Goal: Information Seeking & Learning: Find specific fact

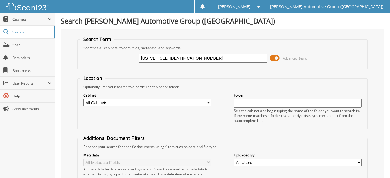
click at [192, 60] on input "1FMCU0GN5RUA69769" at bounding box center [203, 58] width 128 height 9
paste input "JU1J88REB12348"
type input "1FMJU1J88REB12348"
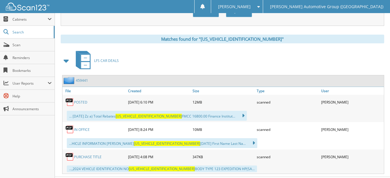
scroll to position [233, 0]
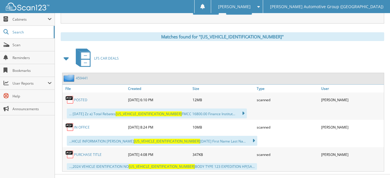
click at [79, 99] on link "POSTED" at bounding box center [80, 99] width 13 height 5
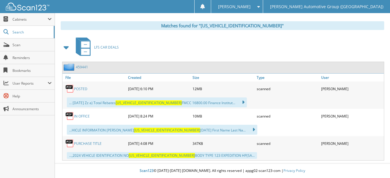
click at [94, 143] on link "PURCHASE TITLE" at bounding box center [88, 143] width 28 height 5
click at [81, 114] on link "IN OFFICE" at bounding box center [82, 116] width 16 height 5
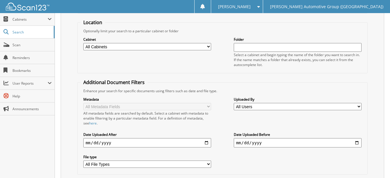
scroll to position [11, 0]
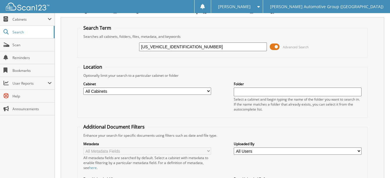
click at [190, 48] on input "1FMJU1J88REB12348" at bounding box center [203, 46] width 128 height 9
paste input "T8W2BT2SEC54755"
type input "1FT8W2BT2SEC54755"
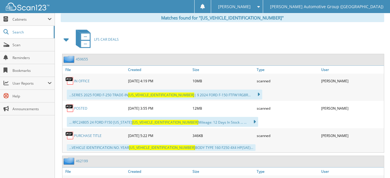
scroll to position [262, 0]
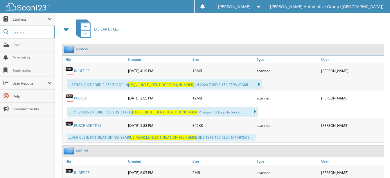
click at [78, 98] on link "POSTED" at bounding box center [80, 98] width 13 height 5
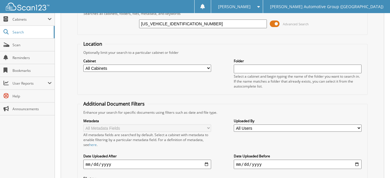
scroll to position [0, 0]
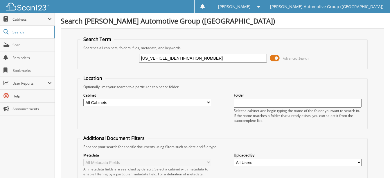
click at [188, 60] on input "1FT8W2BT2SEC54755" at bounding box center [203, 58] width 128 height 9
paste input "MEE0RR1RLB0057"
type input "1FMEE0RR1RLB00575"
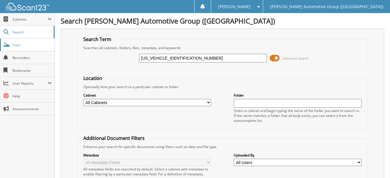
click at [17, 47] on link "Scan" at bounding box center [27, 45] width 55 height 12
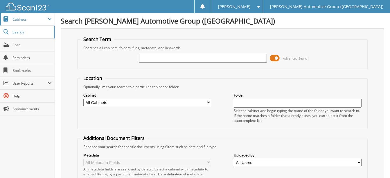
click at [19, 19] on span "Cabinets" at bounding box center [29, 19] width 35 height 5
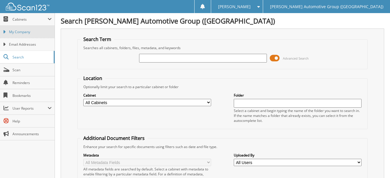
click at [19, 29] on span "My Company" at bounding box center [30, 31] width 43 height 5
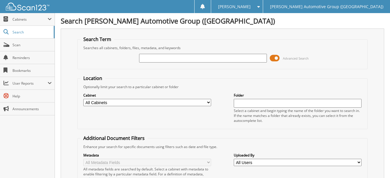
click at [174, 58] on input "text" at bounding box center [203, 58] width 128 height 9
type input "[US_VEHICLE_IDENTIFICATION_NUMBER]"
click at [17, 23] on span "Cabinets" at bounding box center [27, 19] width 55 height 12
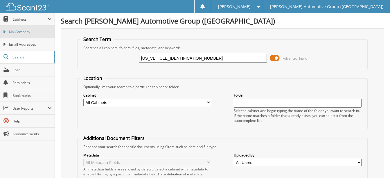
click at [18, 31] on span "My Company" at bounding box center [30, 31] width 43 height 5
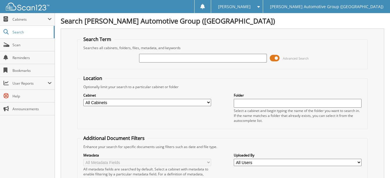
click at [245, 101] on input "text" at bounding box center [298, 103] width 128 height 9
paste input "1FMEE0RR1RLB00575"
type input "1"
click at [167, 59] on input "text" at bounding box center [203, 58] width 128 height 9
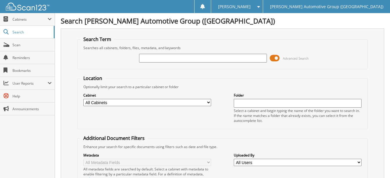
paste input "1FMEE0RR1RLB00575"
type input "1FMEE0RR1RLB00575"
click at [194, 60] on input "[US_VEHICLE_IDENTIFICATION_NUMBER]" at bounding box center [203, 58] width 128 height 9
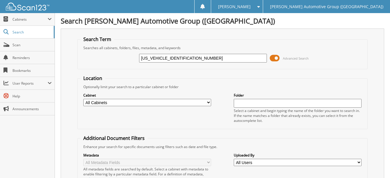
paste input "[US_VEHICLE_IDENTIFICATION_NUMBER]"
type input "[US_VEHICLE_IDENTIFICATION_NUMBER]"
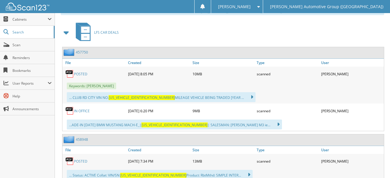
scroll to position [262, 0]
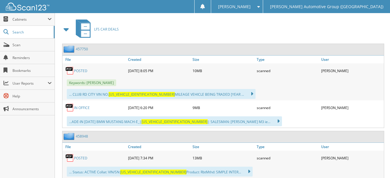
click at [77, 70] on link "POSTED" at bounding box center [80, 70] width 13 height 5
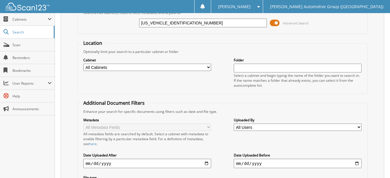
scroll to position [0, 0]
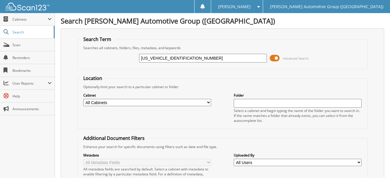
click at [193, 58] on input "3FMTK4SX0RMA20618" at bounding box center [203, 58] width 128 height 9
paste input "1FT6W3L78RWG20835"
type input "1FT6W3L78RWG20835"
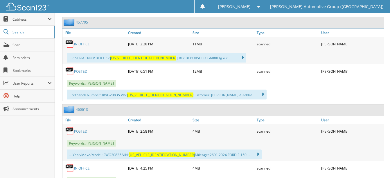
scroll to position [291, 0]
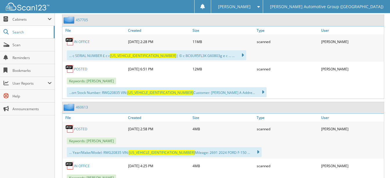
click at [85, 70] on link "POSTED" at bounding box center [80, 69] width 13 height 5
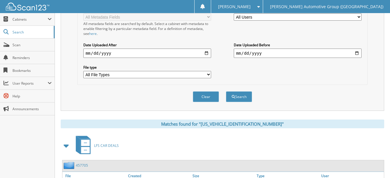
scroll to position [29, 0]
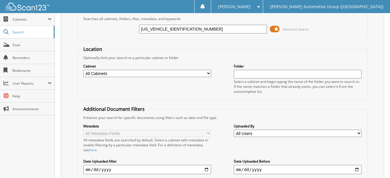
click at [188, 27] on input "[US_VEHICLE_IDENTIFICATION_NUMBER]" at bounding box center [203, 29] width 128 height 9
paste input "MCU0GN3RUB04972"
type input "[US_VEHICLE_IDENTIFICATION_NUMBER]"
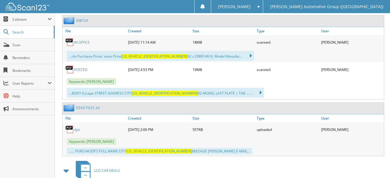
scroll to position [233, 0]
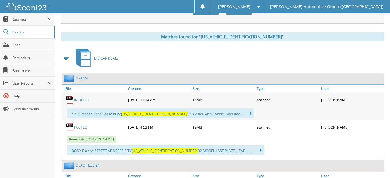
click at [79, 128] on link "POSTED" at bounding box center [80, 127] width 13 height 5
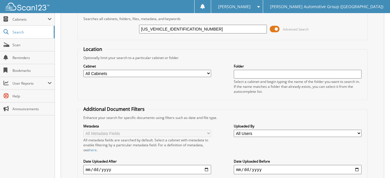
scroll to position [0, 0]
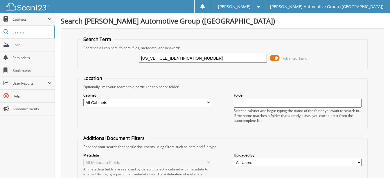
click at [190, 60] on input "[US_VEHICLE_IDENTIFICATION_NUMBER]" at bounding box center [203, 58] width 128 height 9
paste input "E10RUA90867"
type input "[US_VEHICLE_IDENTIFICATION_NUMBER]"
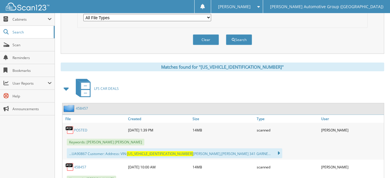
scroll to position [233, 0]
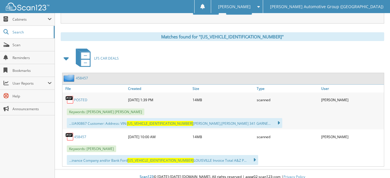
click at [79, 99] on link "POSTED" at bounding box center [80, 99] width 13 height 5
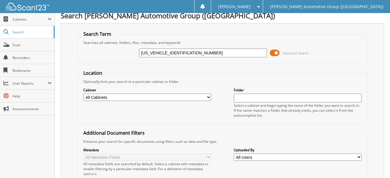
scroll to position [0, 0]
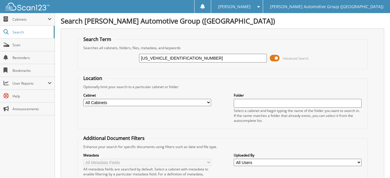
click at [189, 58] on input "[US_VEHICLE_IDENTIFICATION_NUMBER]" at bounding box center [203, 58] width 128 height 9
paste input "T8W2BN0REF6319"
type input "[US_VEHICLE_IDENTIFICATION_NUMBER]"
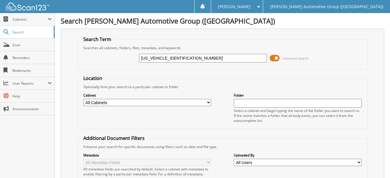
scroll to position [29, 0]
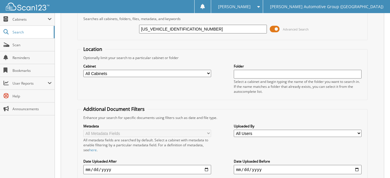
click at [190, 28] on input "[US_VEHICLE_IDENTIFICATION_NUMBER]" at bounding box center [203, 29] width 128 height 9
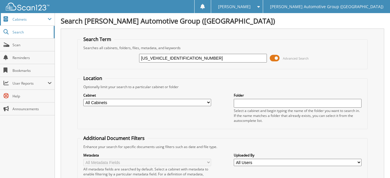
click at [25, 20] on span "Cabinets" at bounding box center [29, 19] width 35 height 5
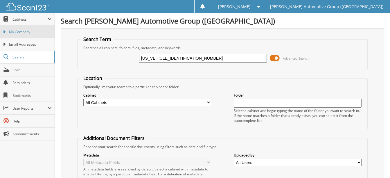
click at [24, 31] on span "My Company" at bounding box center [30, 31] width 43 height 5
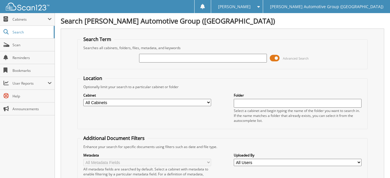
click at [184, 60] on input "text" at bounding box center [203, 58] width 128 height 9
type input "REF63197"
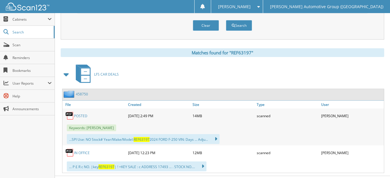
scroll to position [229, 0]
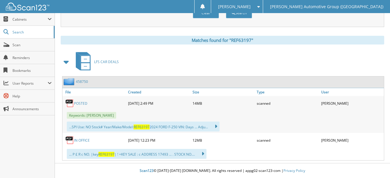
click at [82, 101] on link "POSTED" at bounding box center [80, 103] width 13 height 5
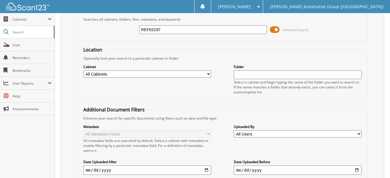
scroll to position [29, 0]
click at [167, 30] on input "REF63197" at bounding box center [203, 29] width 128 height 9
type input "R"
click at [165, 28] on input "text" at bounding box center [203, 29] width 128 height 9
paste input "RLB00575"
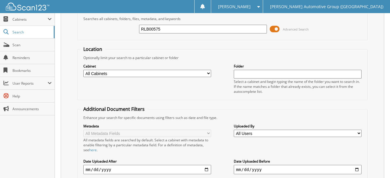
type input "RLB00575"
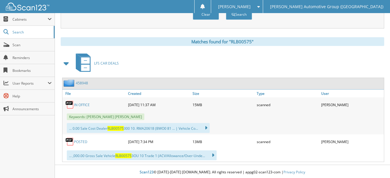
scroll to position [229, 0]
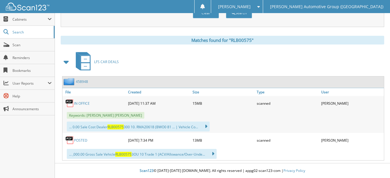
click at [78, 140] on link "POSTED" at bounding box center [80, 140] width 13 height 5
